Goal: Task Accomplishment & Management: Manage account settings

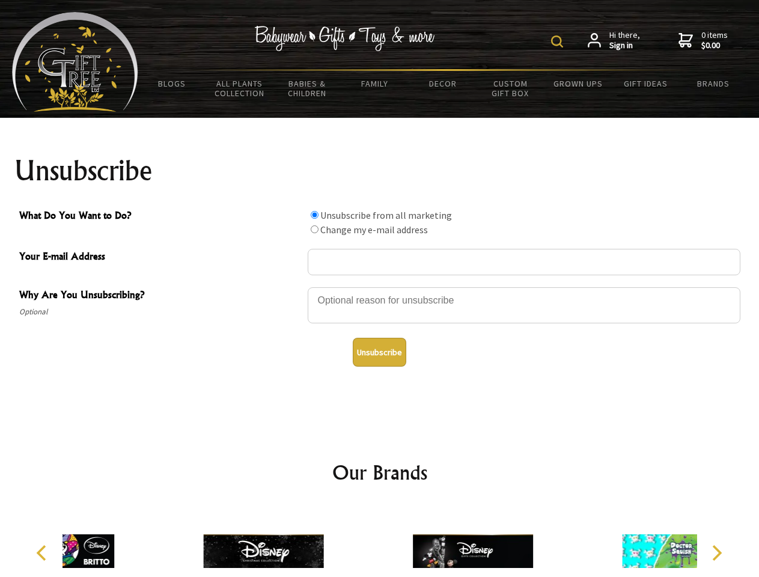
click at [559, 41] on img at bounding box center [557, 41] width 12 height 12
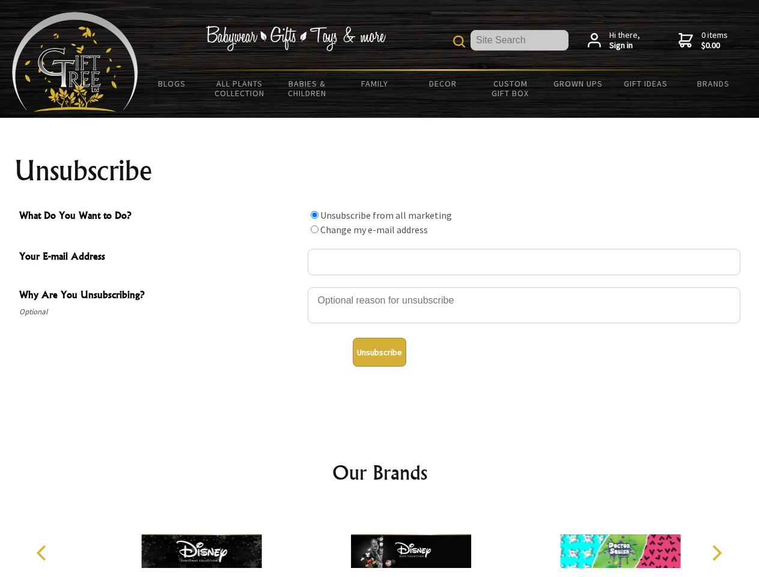
click at [380, 287] on div at bounding box center [524, 307] width 432 height 42
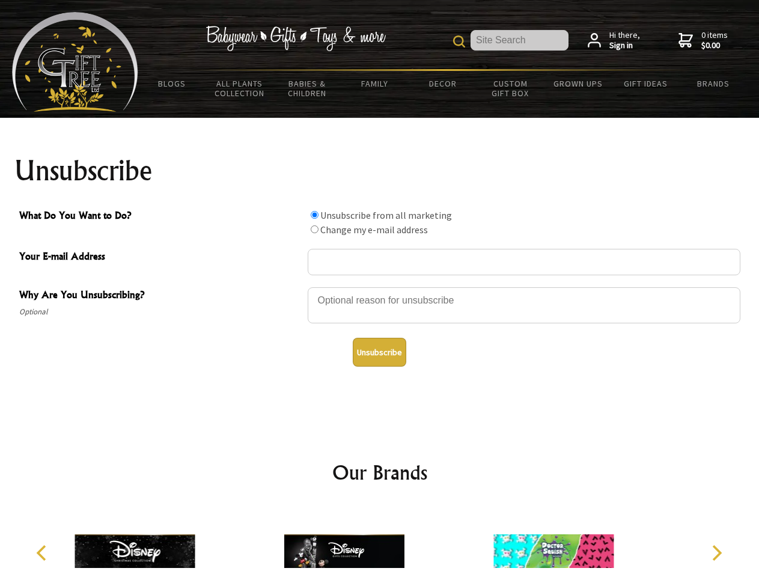
click at [314, 214] on input "What Do You Want to Do?" at bounding box center [315, 215] width 8 height 8
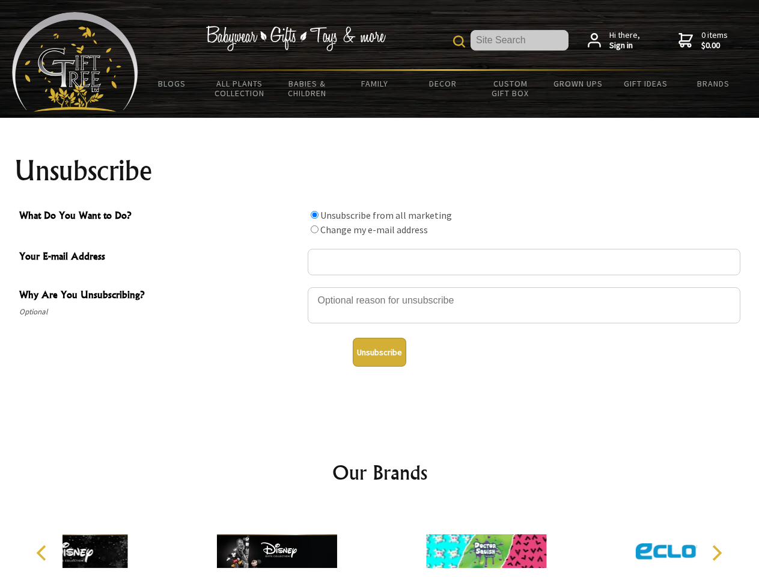
click at [314, 229] on input "What Do You Want to Do?" at bounding box center [315, 229] width 8 height 8
radio input "true"
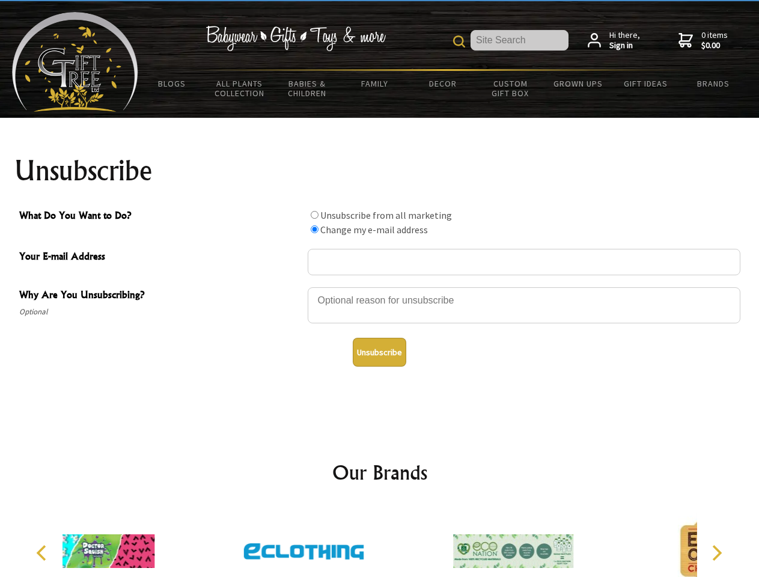
click at [379, 352] on button "Unsubscribe" at bounding box center [379, 352] width 53 height 29
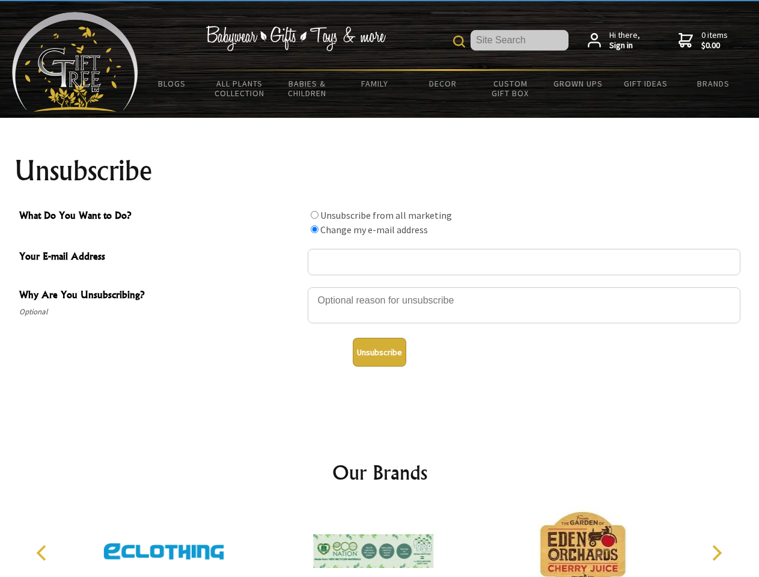
click at [380, 541] on img at bounding box center [373, 551] width 120 height 90
click at [43, 553] on icon "Previous" at bounding box center [43, 553] width 16 height 16
click at [716, 553] on icon "Next" at bounding box center [716, 553] width 16 height 16
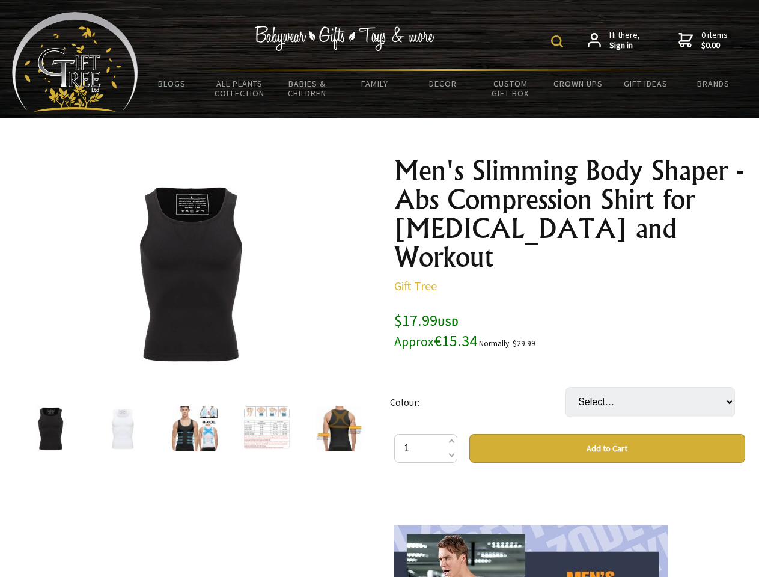
click at [559, 41] on img at bounding box center [557, 41] width 12 height 12
